Goal: Task Accomplishment & Management: Use online tool/utility

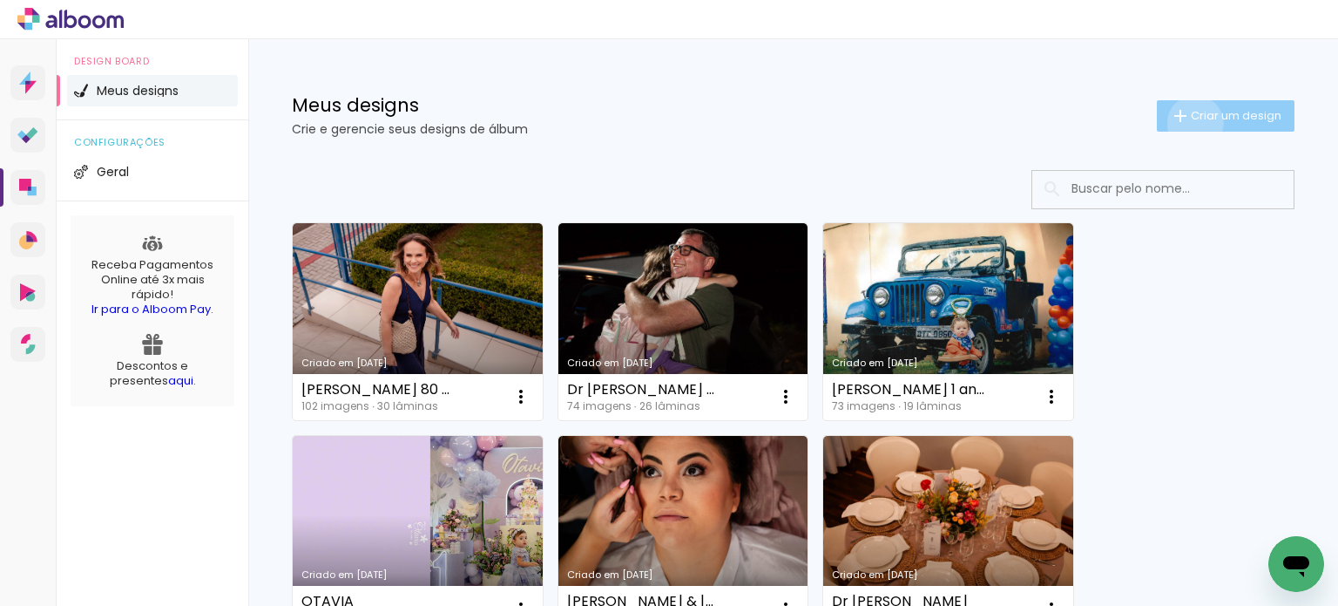
click at [1179, 123] on paper-button "Criar um design" at bounding box center [1226, 115] width 138 height 31
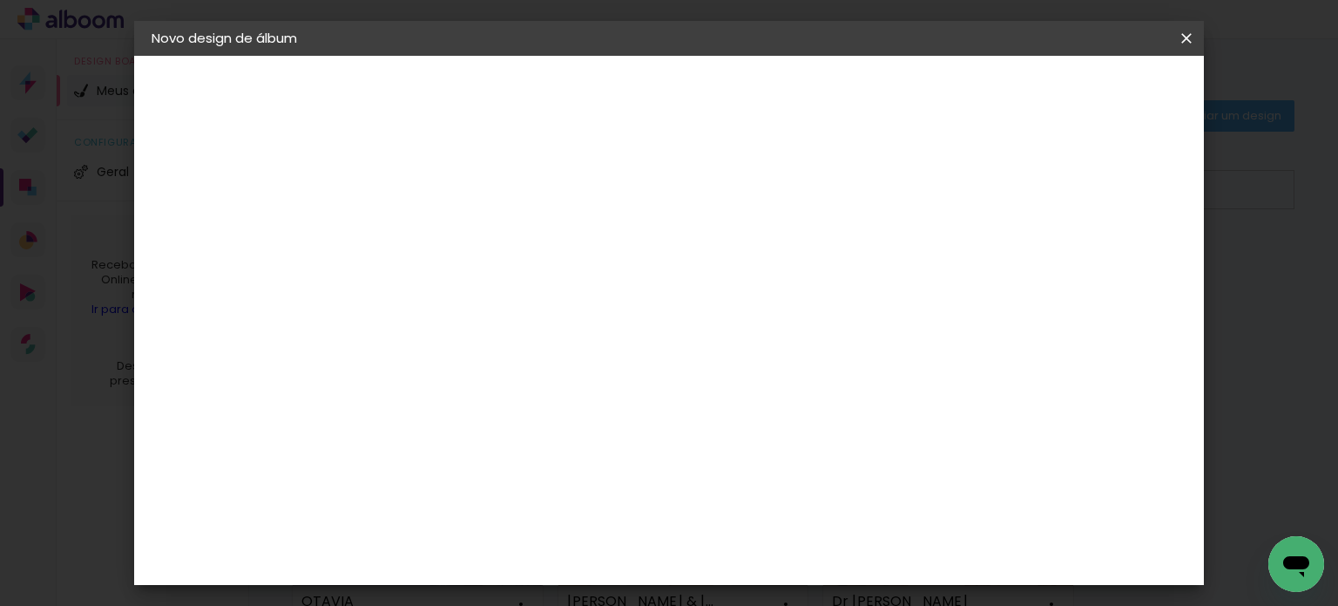
click at [437, 232] on input at bounding box center [437, 233] width 0 height 27
type input "c"
type input "[PERSON_NAME] e [PERSON_NAME]"
type paper-input "[PERSON_NAME] e [PERSON_NAME]"
click at [0, 0] on slot "Avançar" at bounding box center [0, 0] width 0 height 0
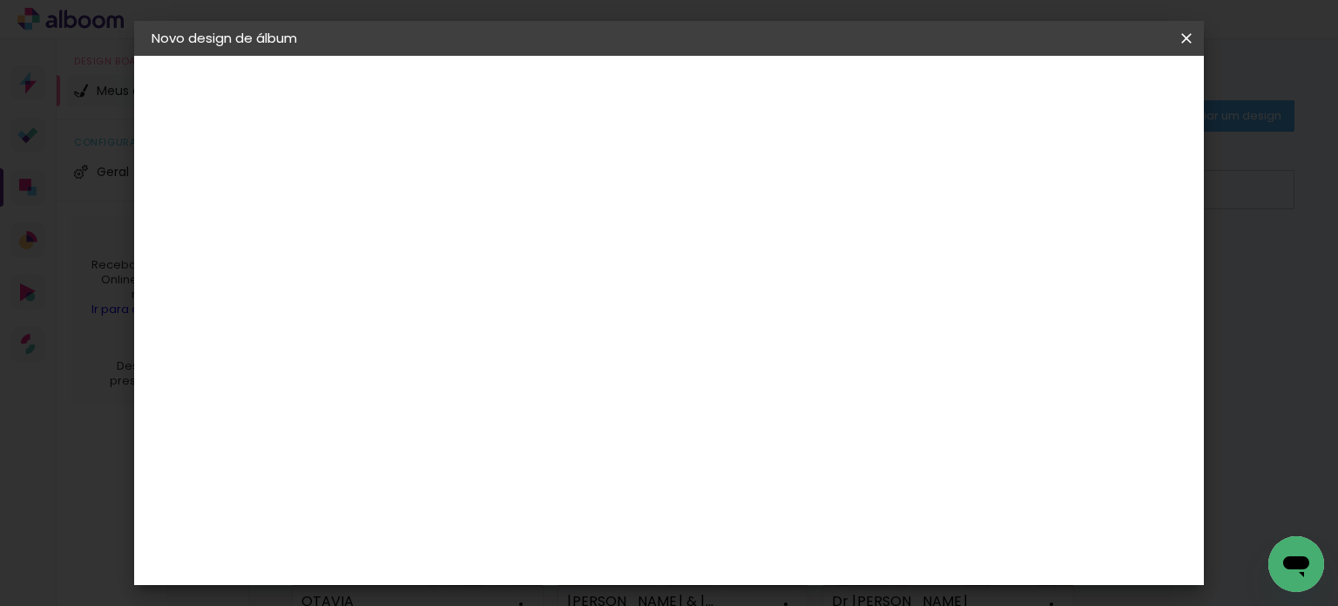
scroll to position [3870, 0]
click at [0, 0] on slot "Avançar" at bounding box center [0, 0] width 0 height 0
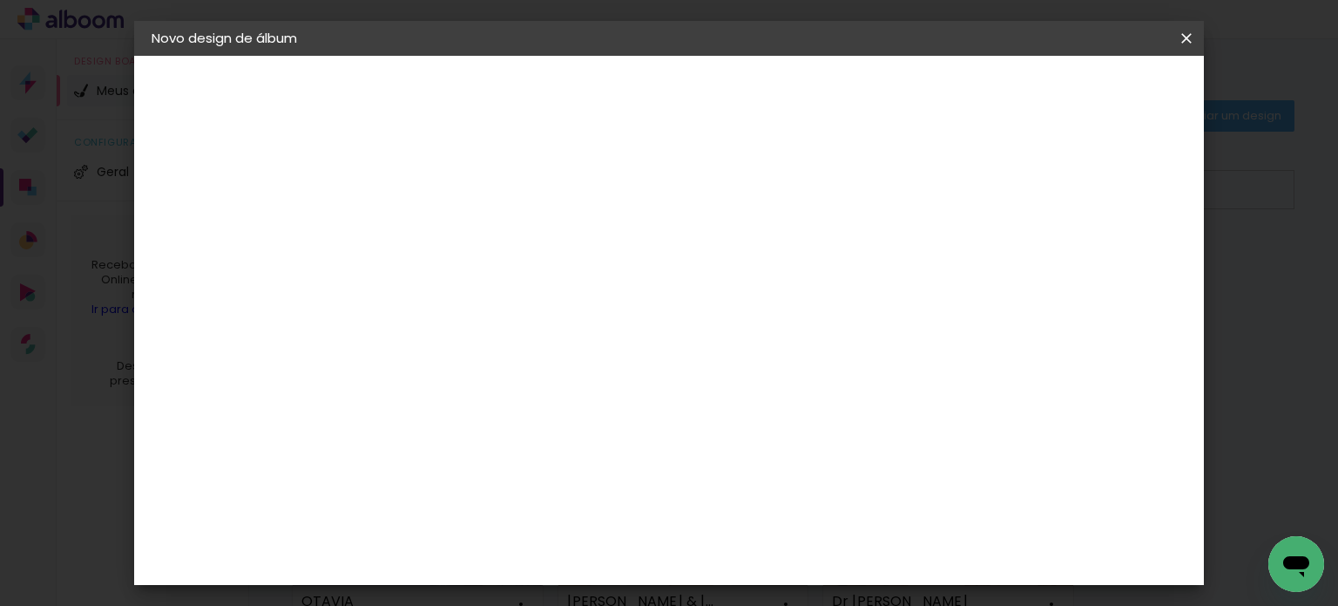
click at [619, 443] on span "25 × 30 cm" at bounding box center [586, 466] width 64 height 46
click at [0, 0] on slot "Avançar" at bounding box center [0, 0] width 0 height 0
click at [918, 92] on span "Iniciar design" at bounding box center [878, 92] width 79 height 12
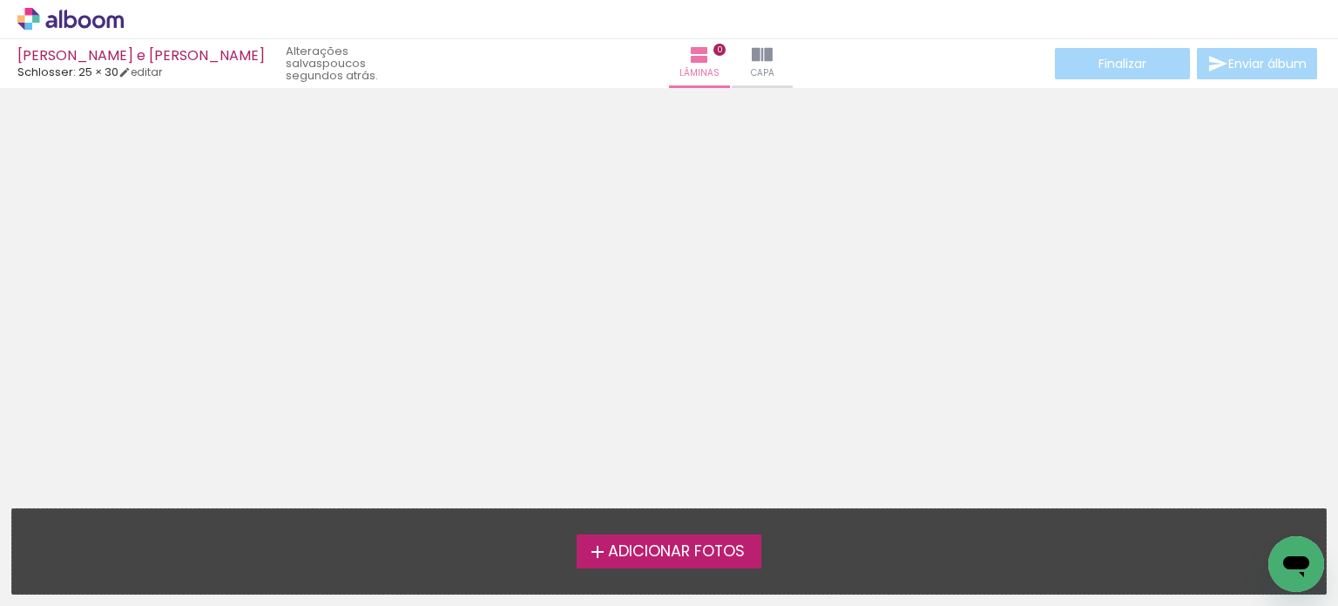
click at [735, 544] on span "Adicionar Fotos" at bounding box center [676, 552] width 137 height 16
click at [0, 0] on input "file" at bounding box center [0, 0] width 0 height 0
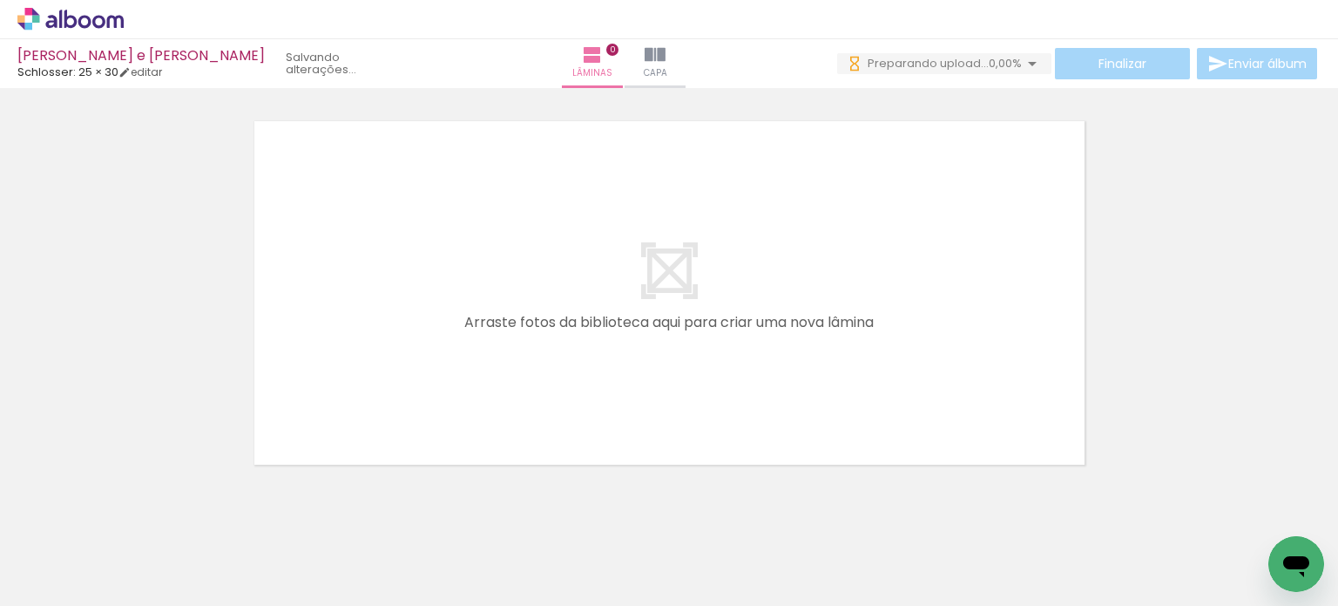
scroll to position [0, 20281]
